Goal: Use online tool/utility: Utilize a website feature to perform a specific function

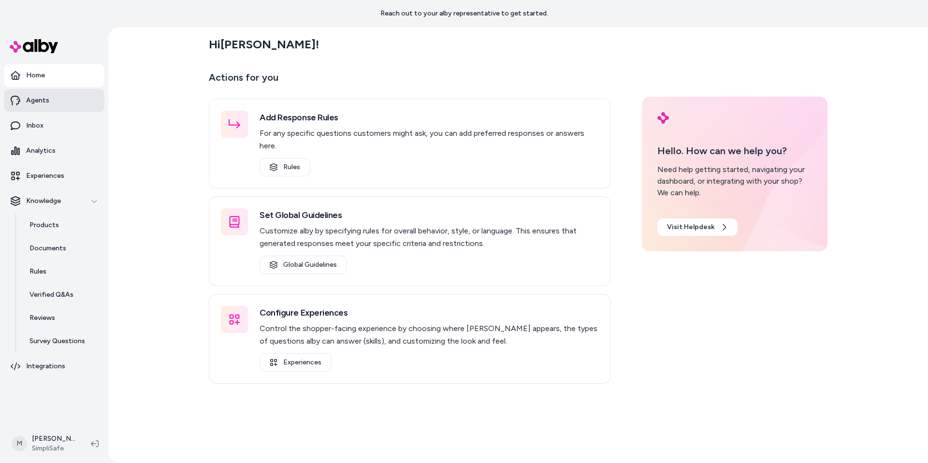
click at [70, 98] on link "Agents" at bounding box center [54, 100] width 101 height 23
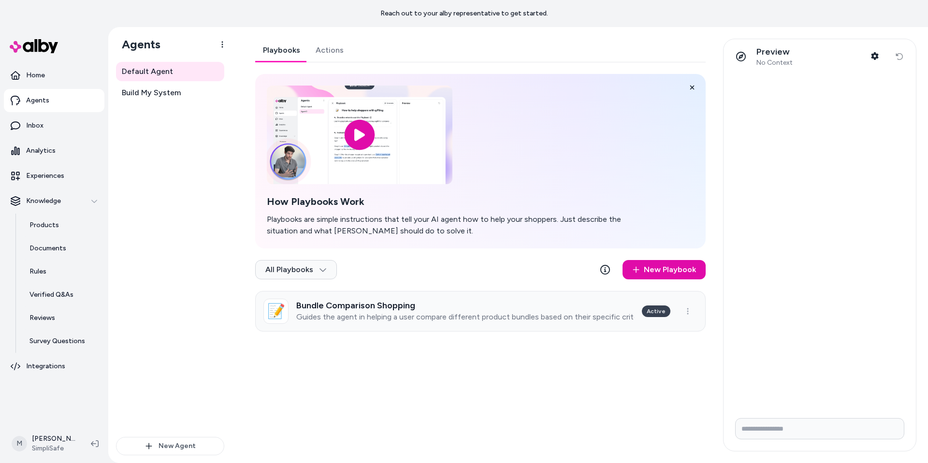
click at [503, 311] on div "Bundle Comparison Shopping Guides the agent in helping a user compare different…" at bounding box center [465, 311] width 338 height 21
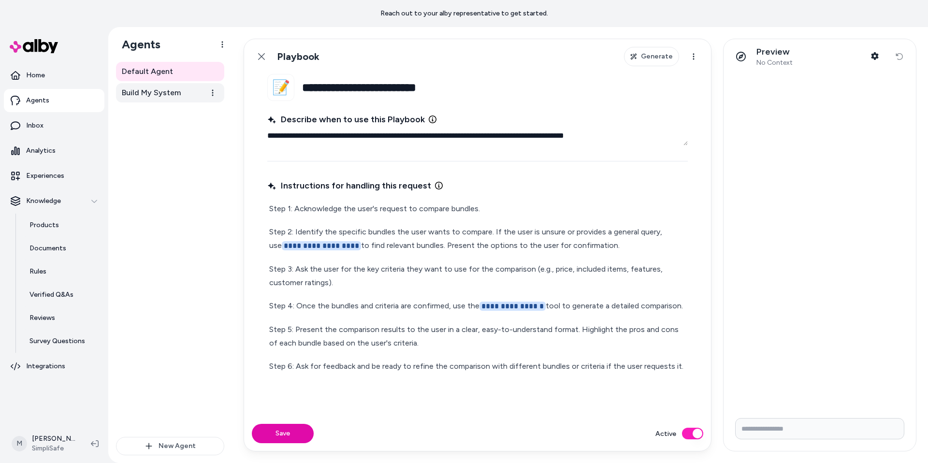
click at [174, 94] on span "Build My System" at bounding box center [151, 93] width 59 height 12
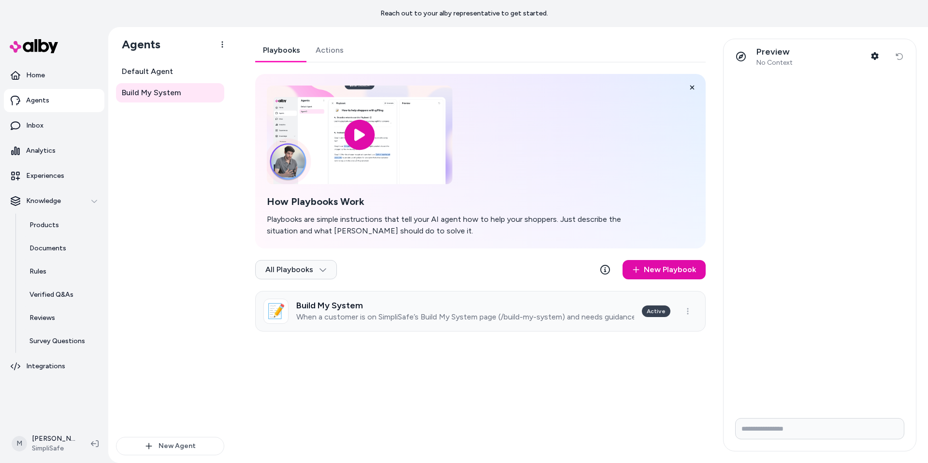
click at [461, 312] on p "When a customer is on SimpliSafe’s Build My System page (/build-my-system) and …" at bounding box center [465, 317] width 338 height 10
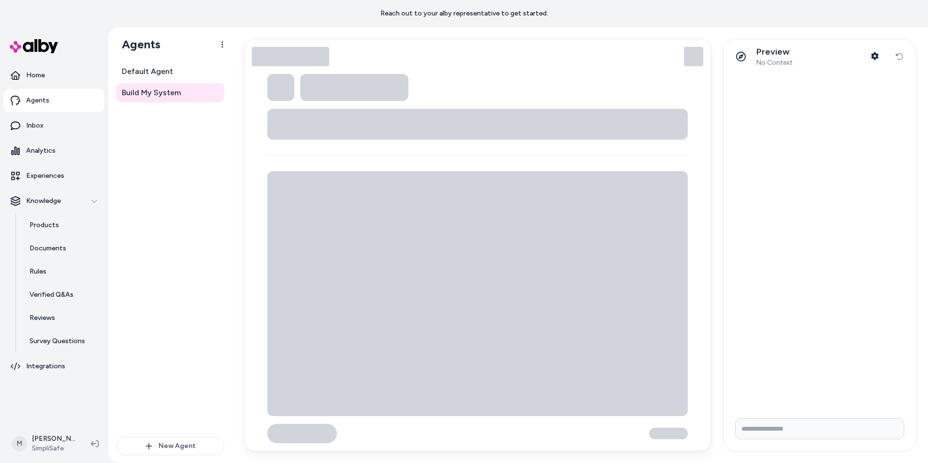
type textarea "*"
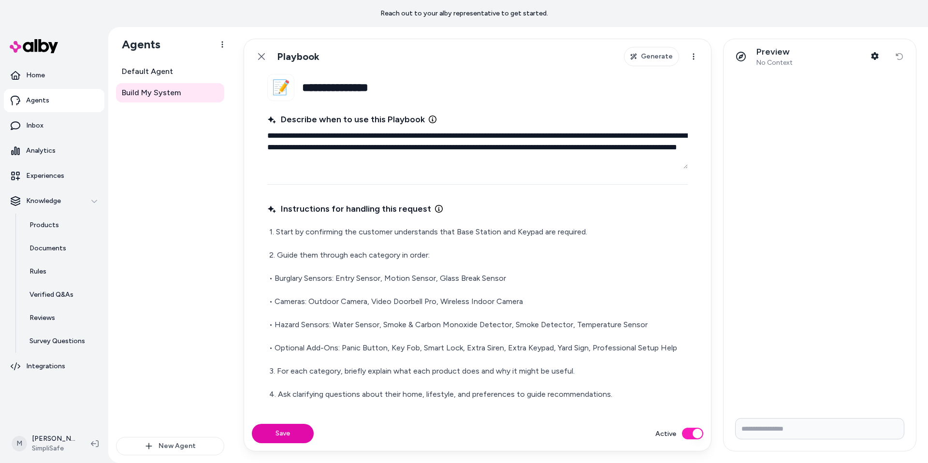
click at [730, 397] on input "Write your prompt here" at bounding box center [819, 428] width 169 height 21
type input "**********"
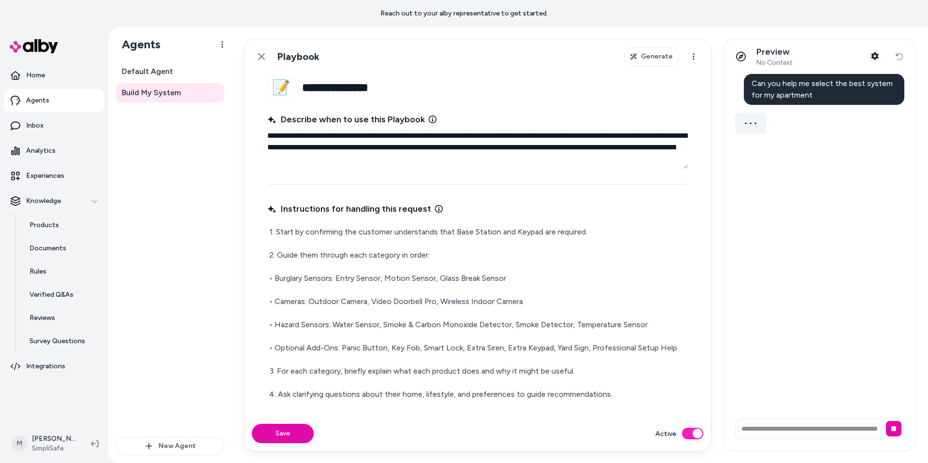
scroll to position [0, 0]
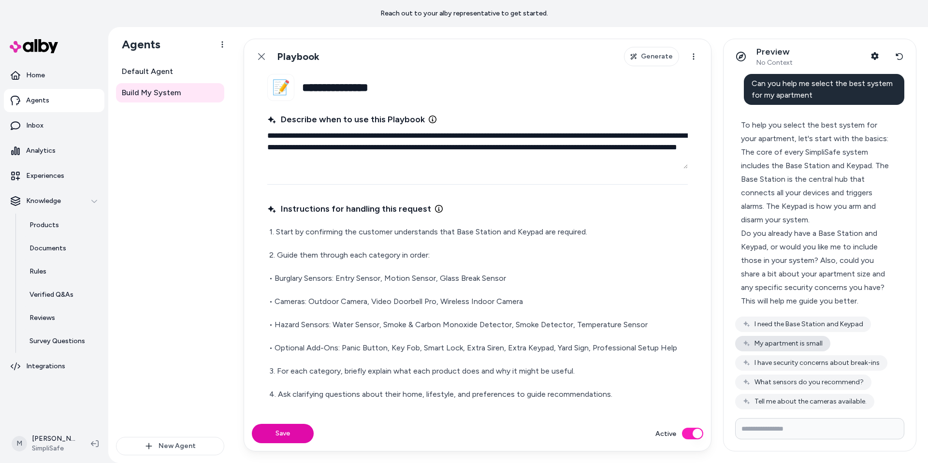
click at [730, 351] on button "My apartment is small" at bounding box center [782, 343] width 95 height 15
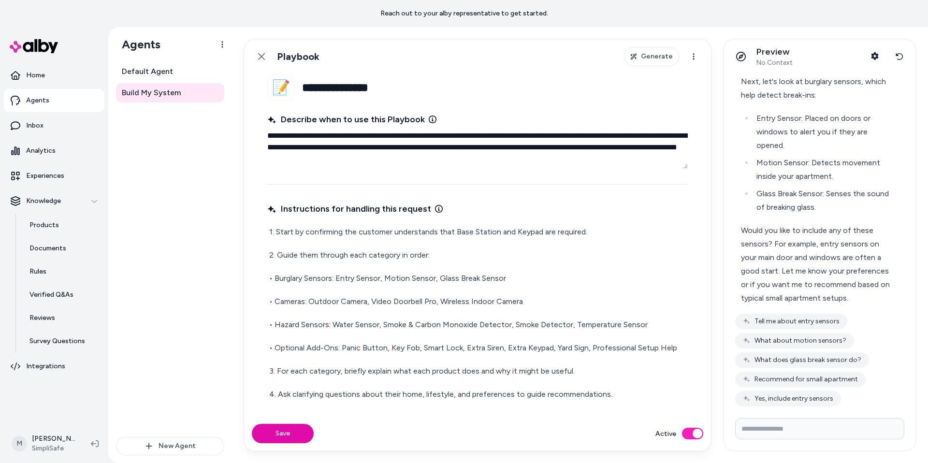
scroll to position [355, 0]
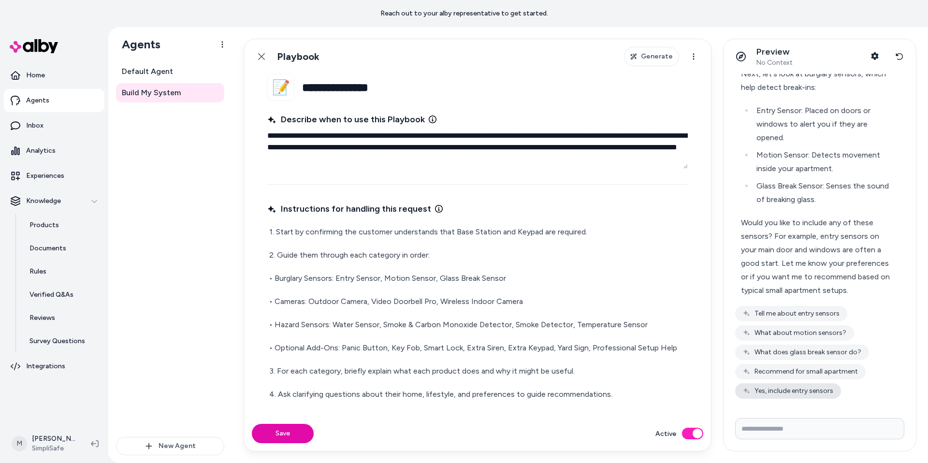
click at [730, 397] on button "Yes, include entry sensors" at bounding box center [788, 390] width 106 height 15
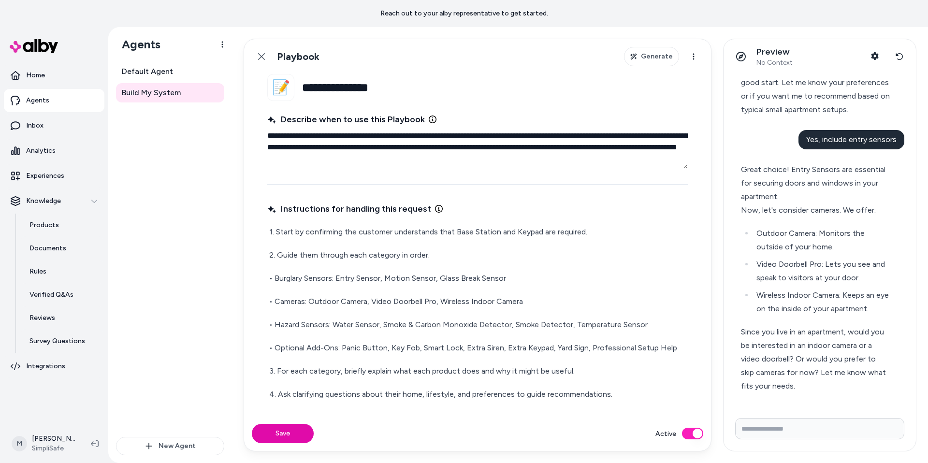
scroll to position [565, 0]
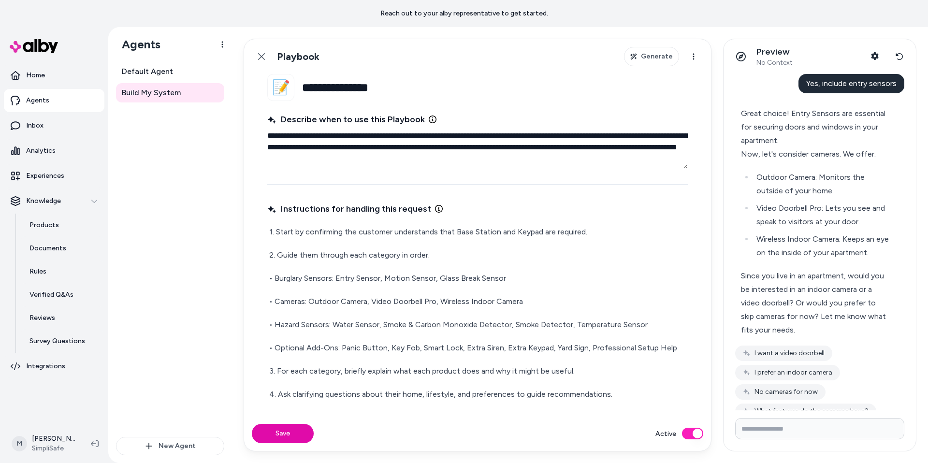
click at [730, 397] on input "Write your prompt here" at bounding box center [819, 428] width 169 height 21
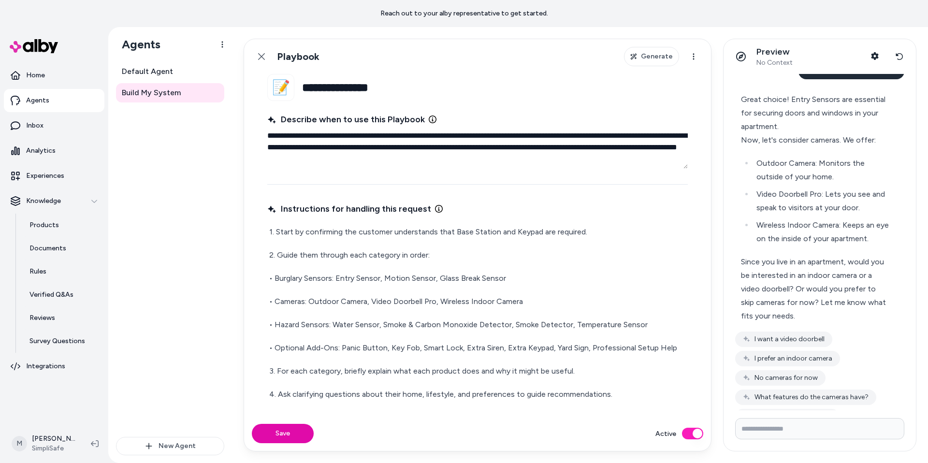
scroll to position [631, 0]
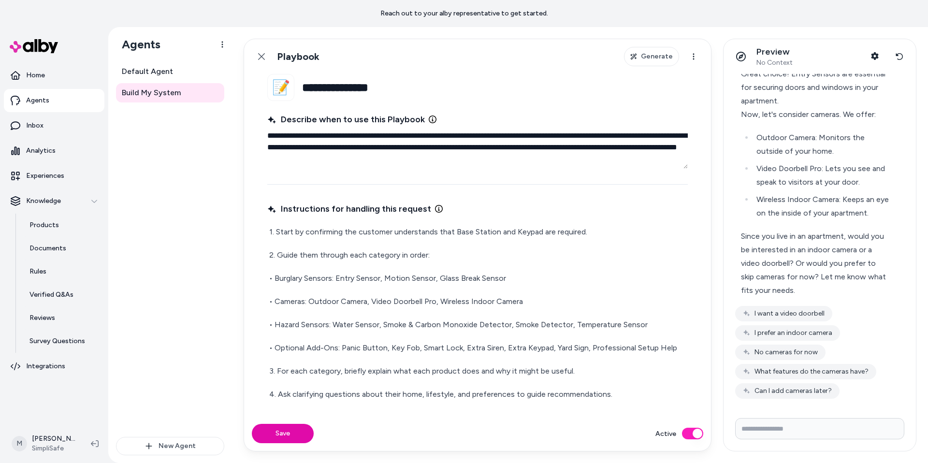
click at [730, 397] on input "Write your prompt here" at bounding box center [819, 428] width 169 height 21
type input "*"
type input "**********"
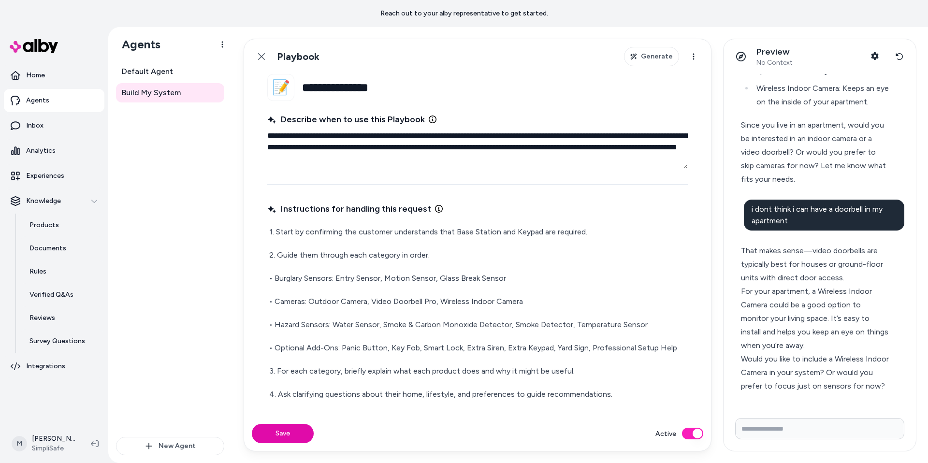
scroll to position [775, 0]
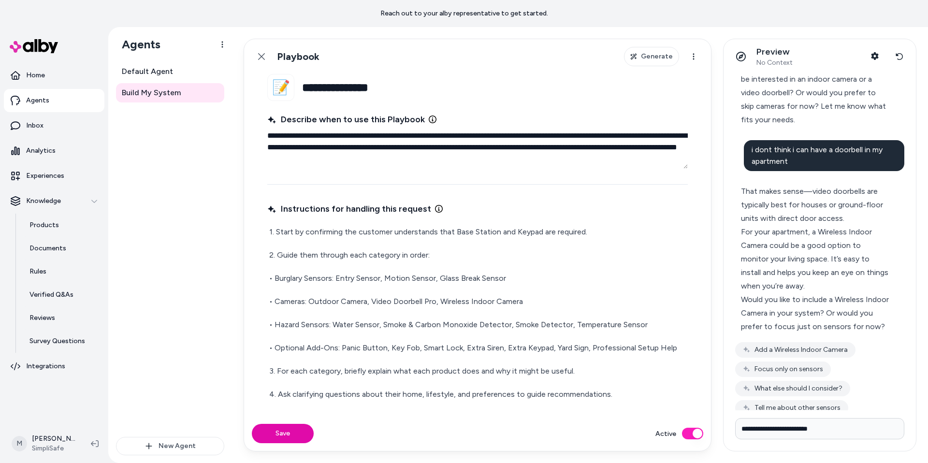
click at [730, 397] on input "**********" at bounding box center [819, 428] width 169 height 21
type input "**********"
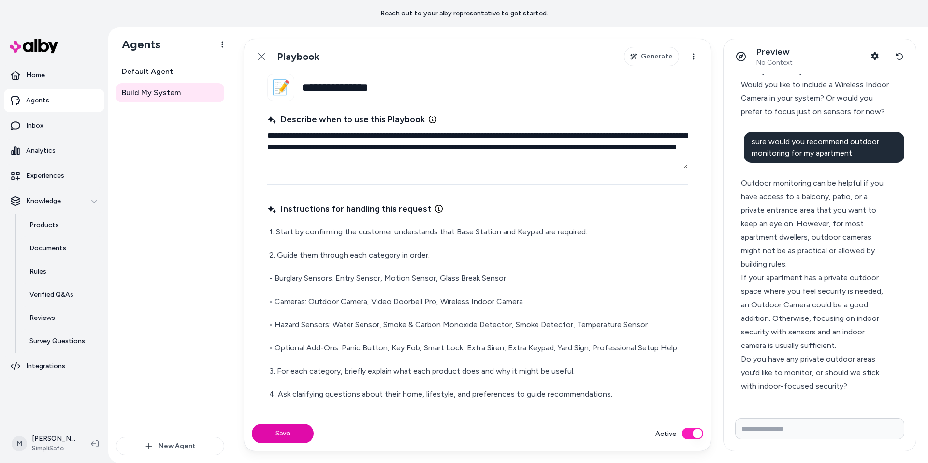
scroll to position [1056, 0]
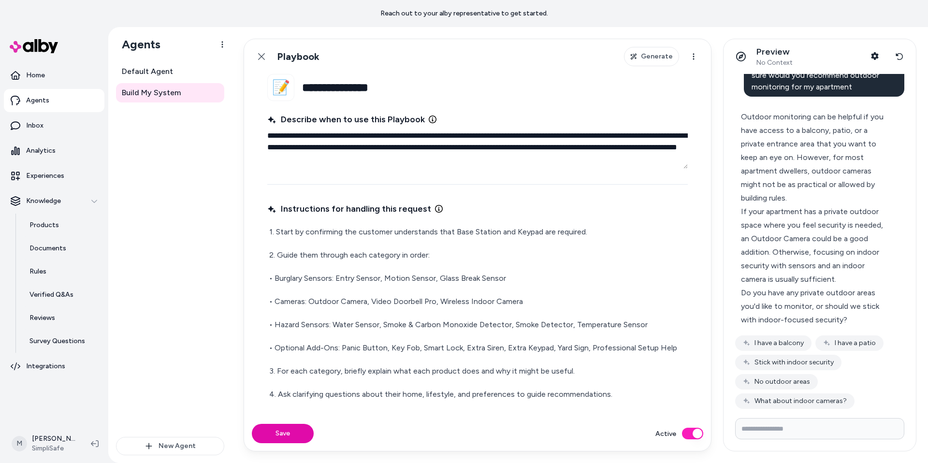
click at [730, 397] on input "Write your prompt here" at bounding box center [819, 428] width 169 height 21
click at [730, 397] on form at bounding box center [820, 430] width 192 height 41
click at [730, 370] on button "Stick with indoor security" at bounding box center [788, 362] width 106 height 15
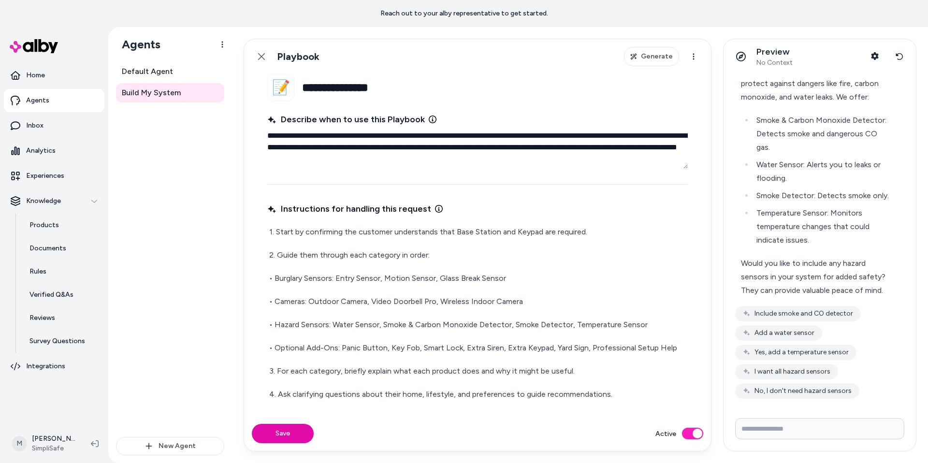
scroll to position [1447, 0]
click at [730, 313] on button "Include smoke and CO detector" at bounding box center [798, 313] width 126 height 15
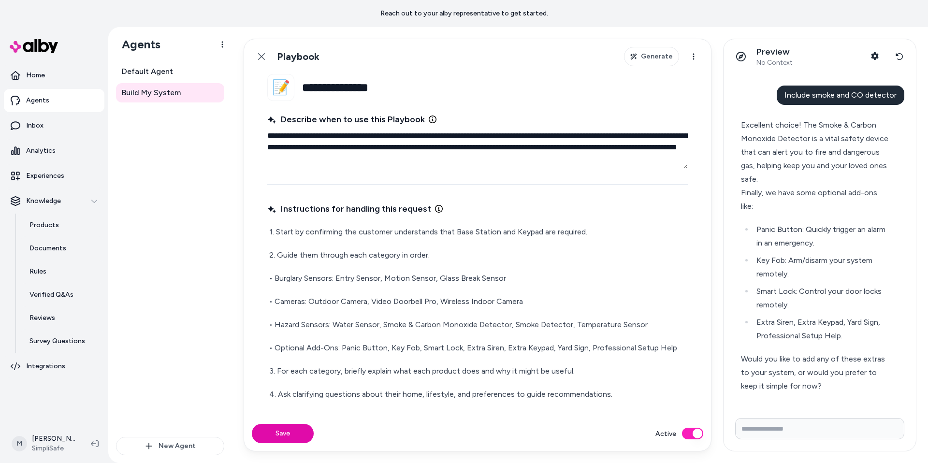
scroll to position [1672, 0]
click at [730, 397] on input "Write your prompt here" at bounding box center [819, 428] width 169 height 21
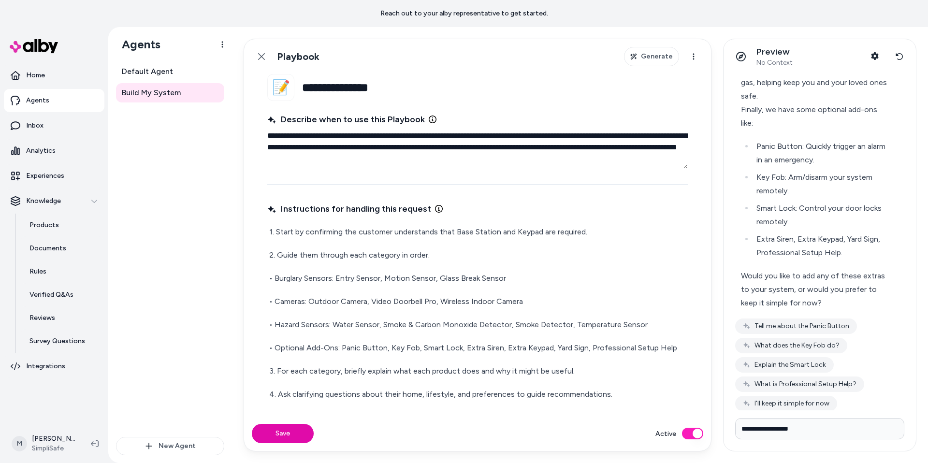
type input "**********"
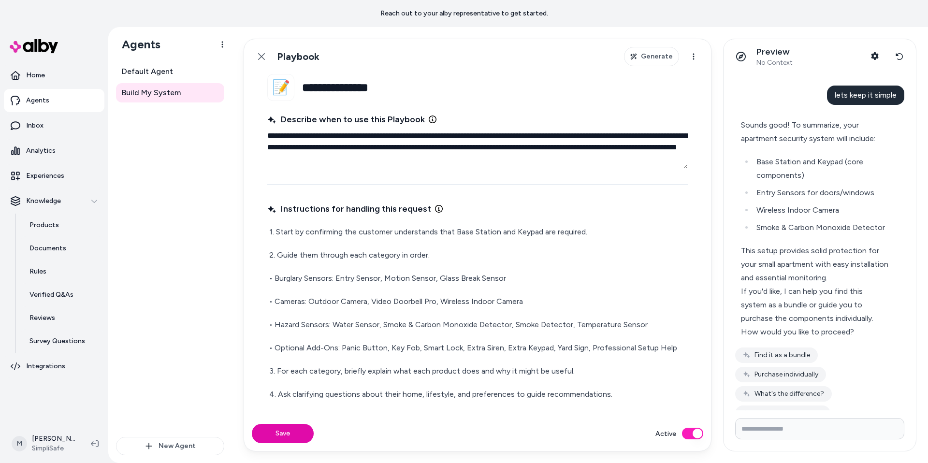
scroll to position [1968, 0]
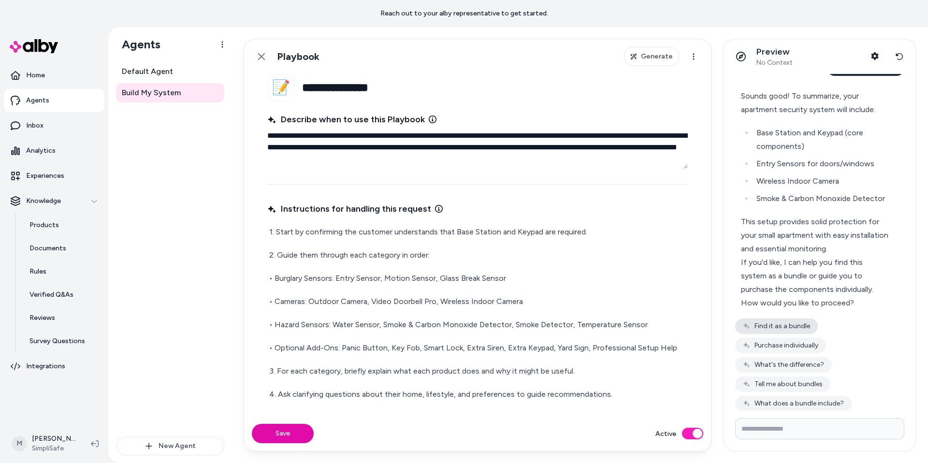
click at [730, 334] on button "Find it as a bundle" at bounding box center [776, 326] width 83 height 15
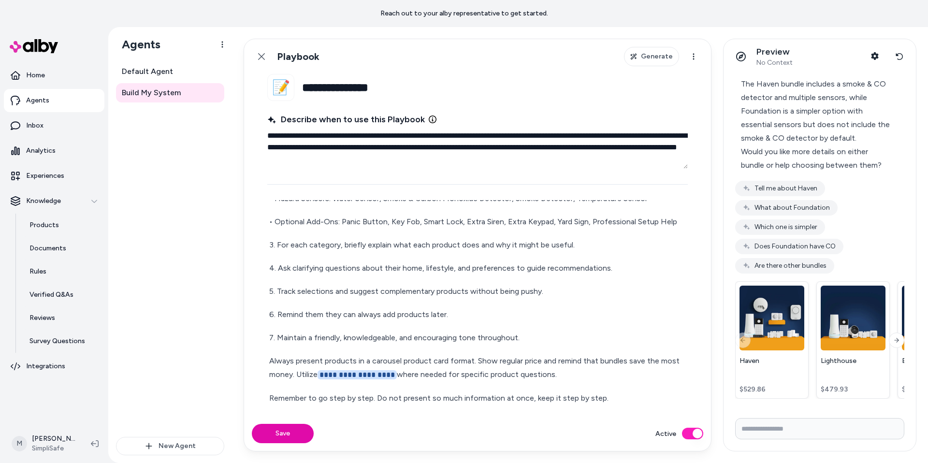
scroll to position [126, 0]
click at [442, 367] on p "**********" at bounding box center [477, 368] width 417 height 28
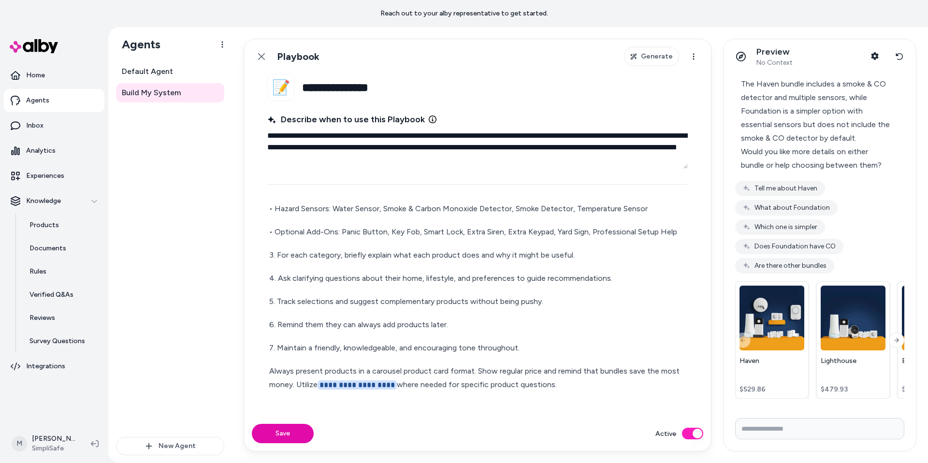
scroll to position [128, 0]
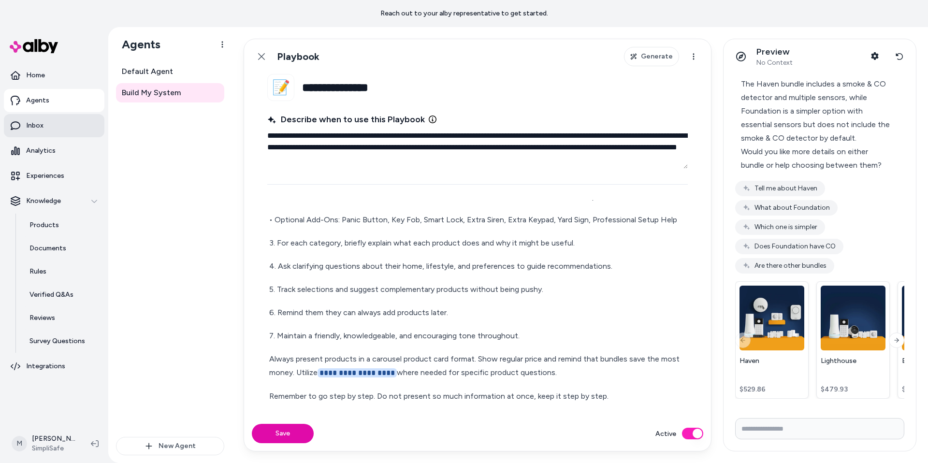
click at [68, 128] on link "Inbox" at bounding box center [54, 125] width 101 height 23
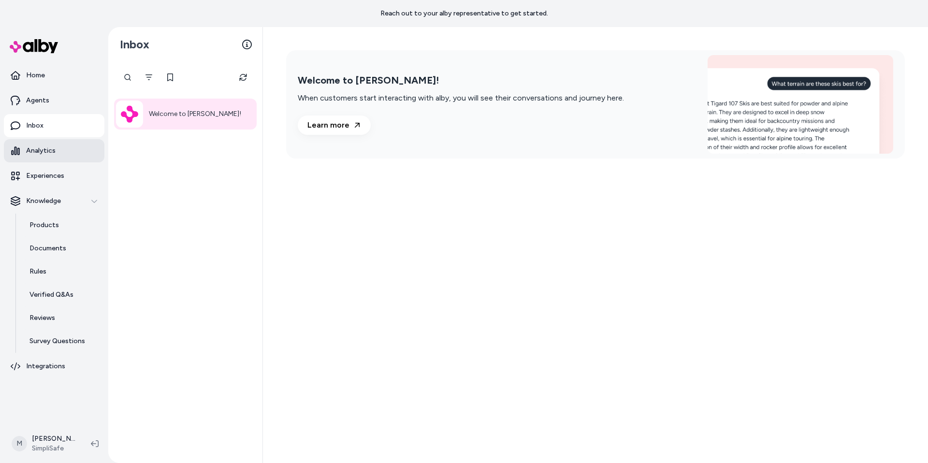
click at [38, 156] on link "Analytics" at bounding box center [54, 150] width 101 height 23
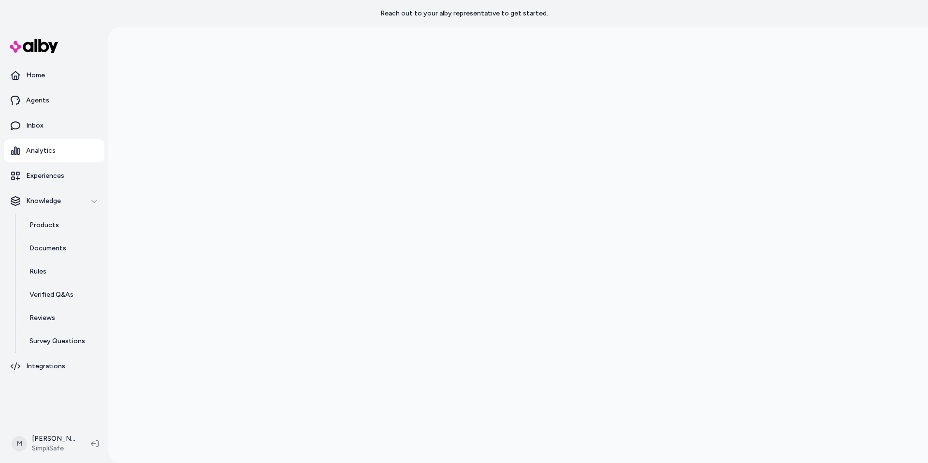
scroll to position [27, 0]
click at [62, 251] on p "Documents" at bounding box center [47, 249] width 37 height 10
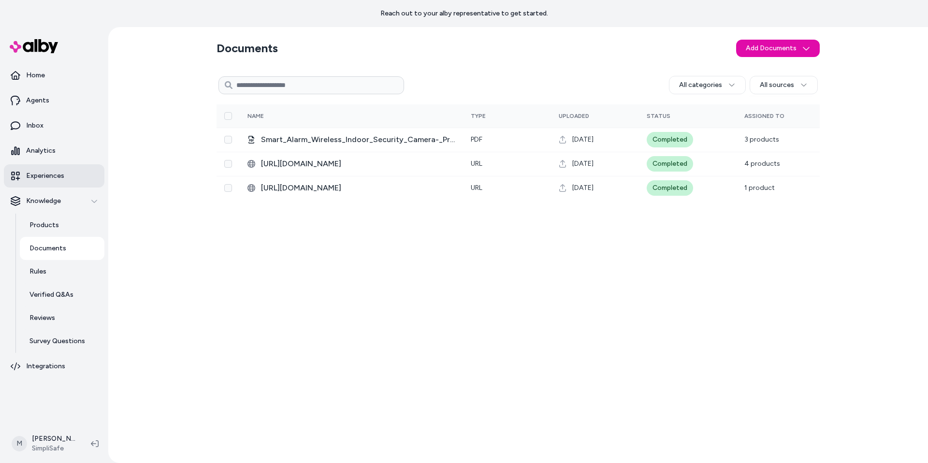
click at [43, 183] on link "Experiences" at bounding box center [54, 175] width 101 height 23
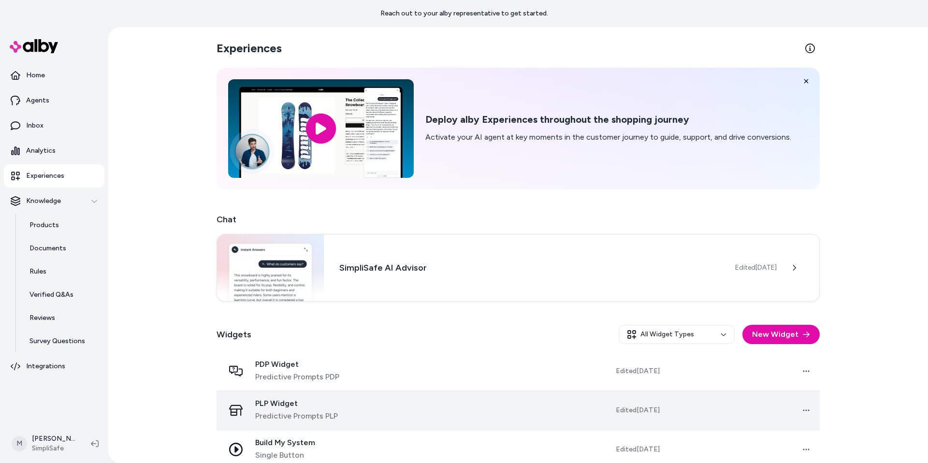
scroll to position [14, 0]
